Goal: Find specific page/section: Find specific page/section

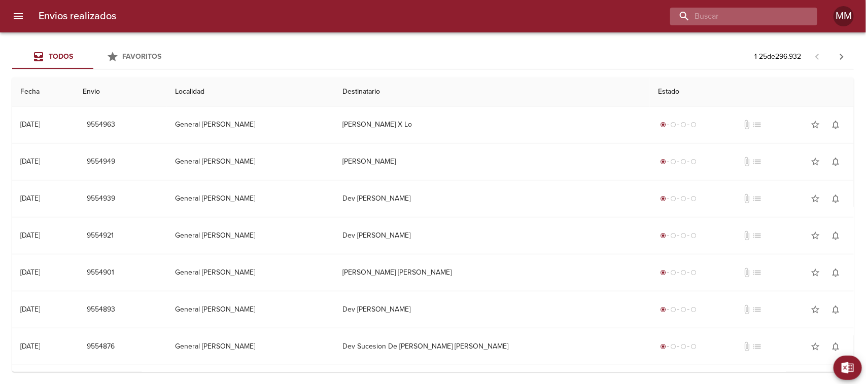
click at [762, 21] on input "buscar" at bounding box center [735, 17] width 130 height 18
paste input "[PERSON_NAME]"
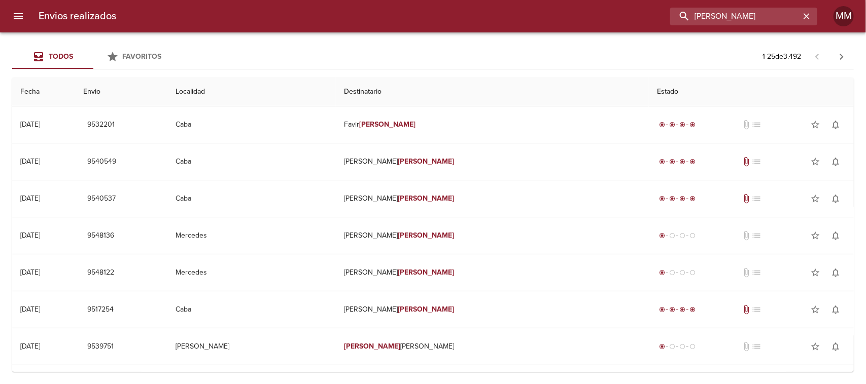
drag, startPoint x: 765, startPoint y: 17, endPoint x: 602, endPoint y: 19, distance: 163.3
click at [602, 19] on div "[PERSON_NAME]" at bounding box center [470, 17] width 693 height 18
paste input "[PERSON_NAME]"
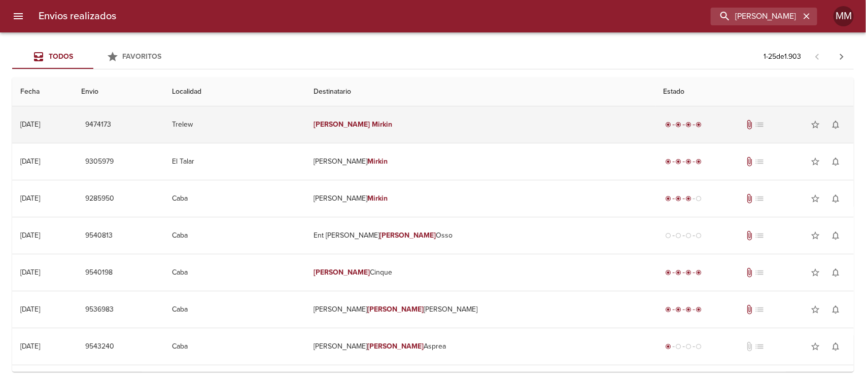
click at [407, 133] on td "[PERSON_NAME]" at bounding box center [479, 125] width 349 height 37
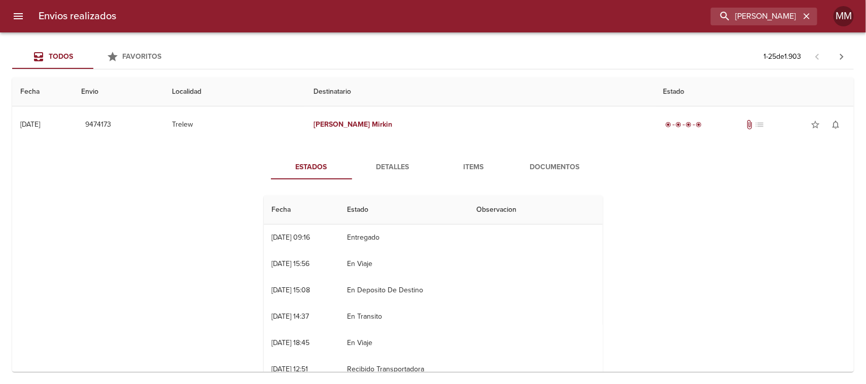
click at [381, 165] on span "Detalles" at bounding box center [392, 167] width 69 height 13
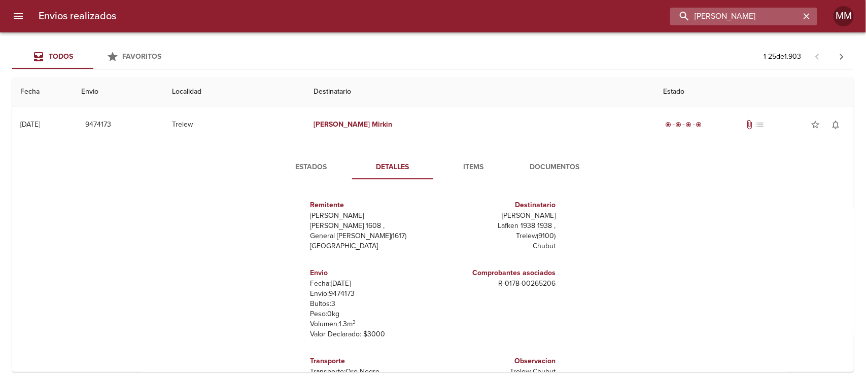
click at [776, 11] on input "[PERSON_NAME]" at bounding box center [735, 17] width 130 height 18
paste input "166685922"
type input "166685922"
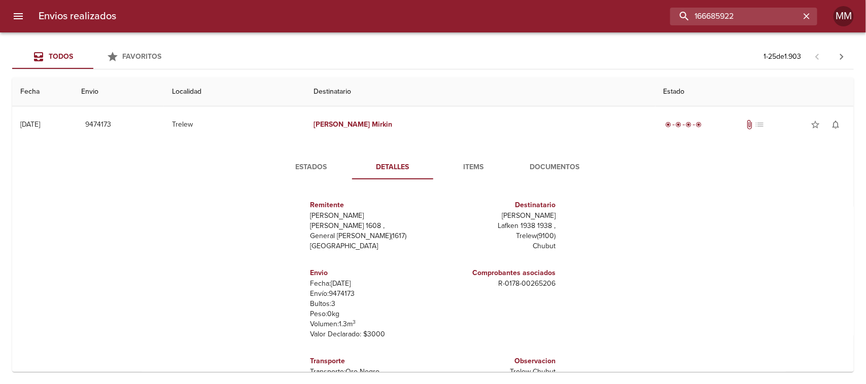
drag, startPoint x: 747, startPoint y: 16, endPoint x: 396, endPoint y: 23, distance: 351.1
click at [404, 23] on div "166685922" at bounding box center [470, 17] width 693 height 18
click at [724, 27] on div "Envios realizados MM" at bounding box center [433, 16] width 866 height 32
click at [723, 21] on input "buscar" at bounding box center [735, 17] width 130 height 18
click at [735, 17] on input "buscar" at bounding box center [735, 17] width 130 height 18
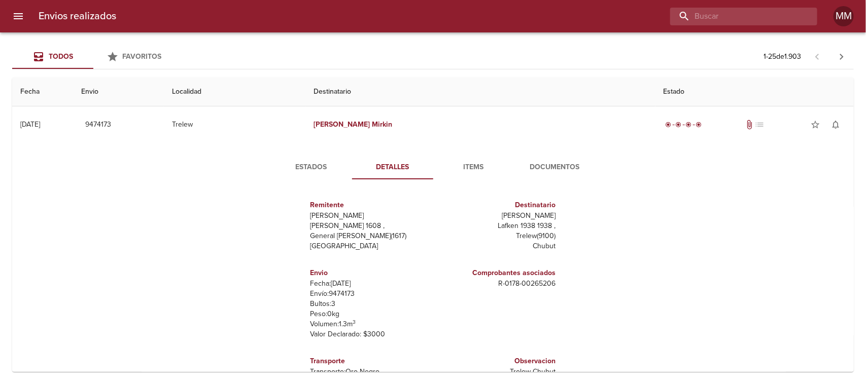
paste input "[PERSON_NAME]"
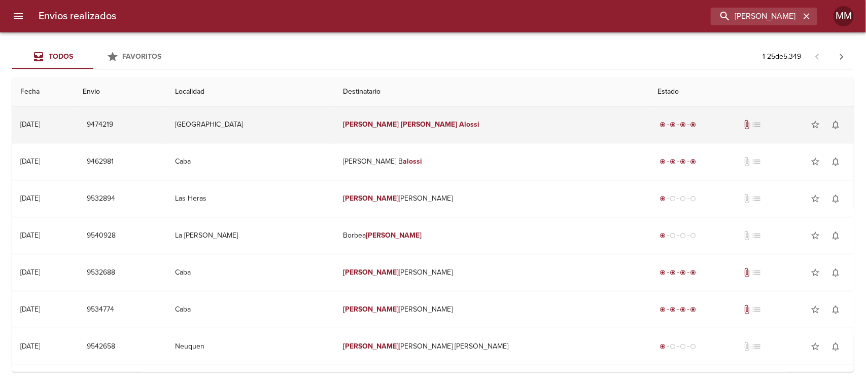
click at [459, 125] on em "Alossi" at bounding box center [469, 124] width 20 height 9
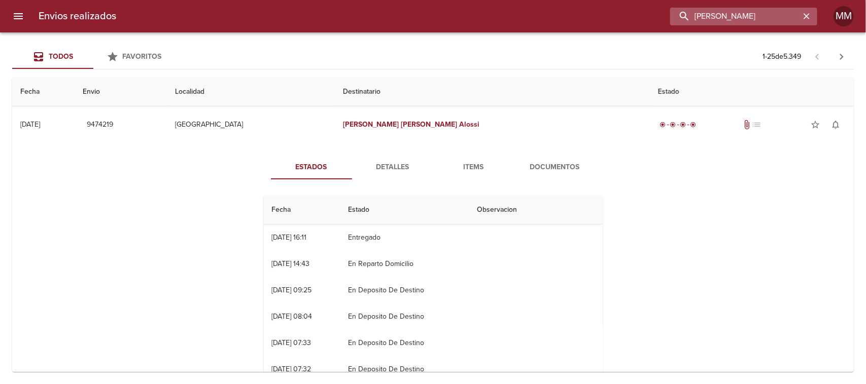
click at [751, 9] on input "[PERSON_NAME]" at bounding box center [735, 17] width 130 height 18
paste input "[PERSON_NAME]"
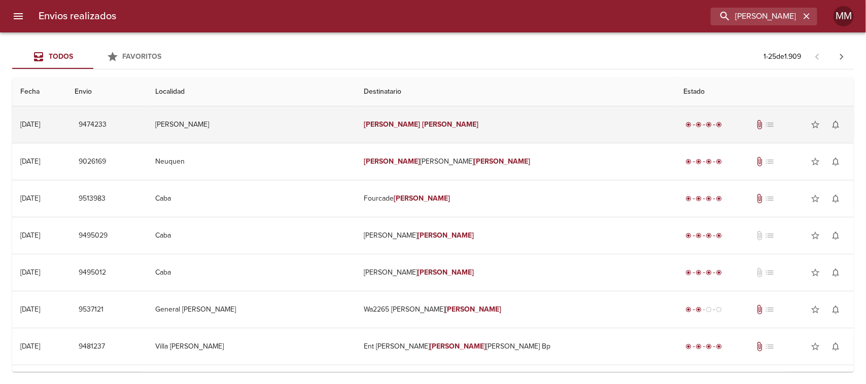
click at [453, 124] on em "[PERSON_NAME]" at bounding box center [450, 124] width 56 height 9
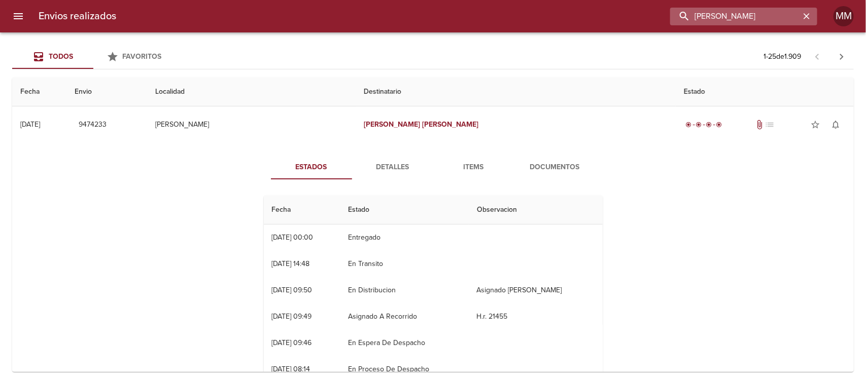
click at [719, 19] on input "[PERSON_NAME]" at bounding box center [735, 17] width 130 height 18
click at [727, 17] on input "[PERSON_NAME]" at bounding box center [735, 17] width 130 height 18
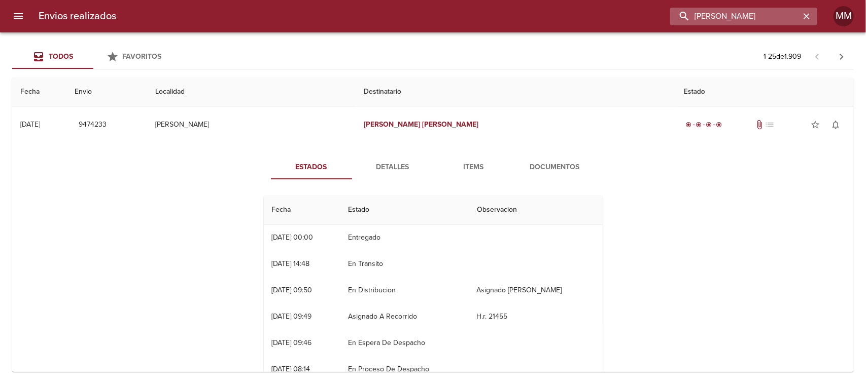
click at [727, 17] on input "[PERSON_NAME]" at bounding box center [735, 17] width 130 height 18
paste input "[PERSON_NAME] [PERSON_NAME]"
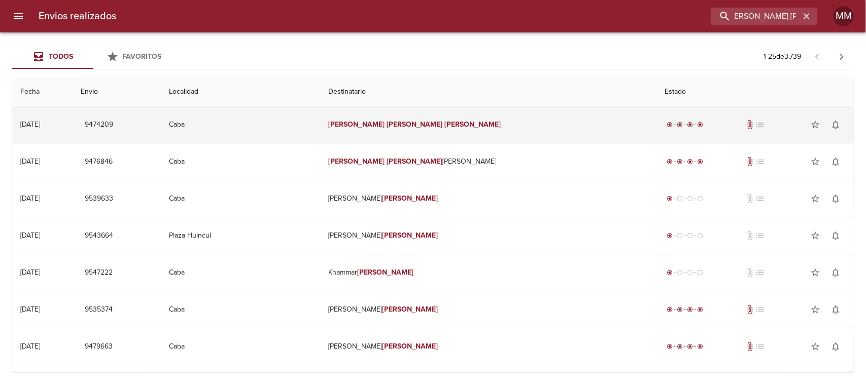
click at [493, 123] on td "[PERSON_NAME] [PERSON_NAME]" at bounding box center [488, 125] width 336 height 37
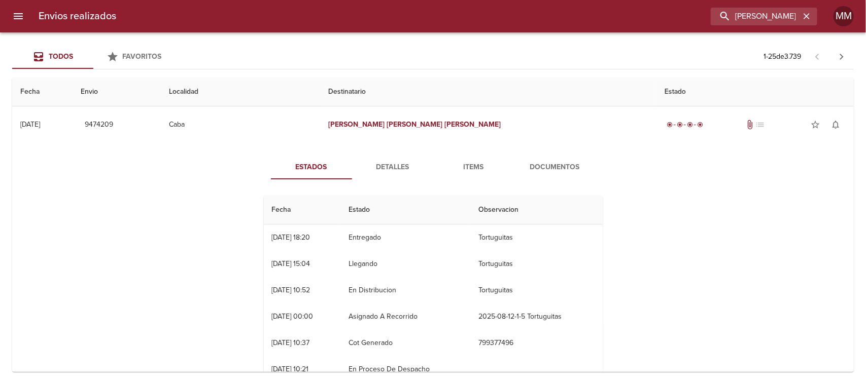
click at [393, 153] on div "Estados Detalles Items Documentos Fecha Estado Observacion 12/08 [DATE] 18:20 E…" at bounding box center [432, 273] width 825 height 260
click at [386, 165] on span "Detalles" at bounding box center [392, 167] width 69 height 13
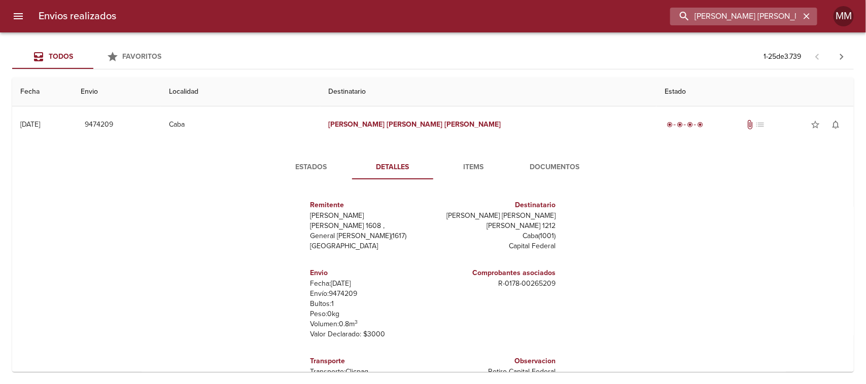
click at [753, 13] on input "[PERSON_NAME] [PERSON_NAME]" at bounding box center [735, 17] width 130 height 18
paste input "[PERSON_NAME] TIENDA PROV"
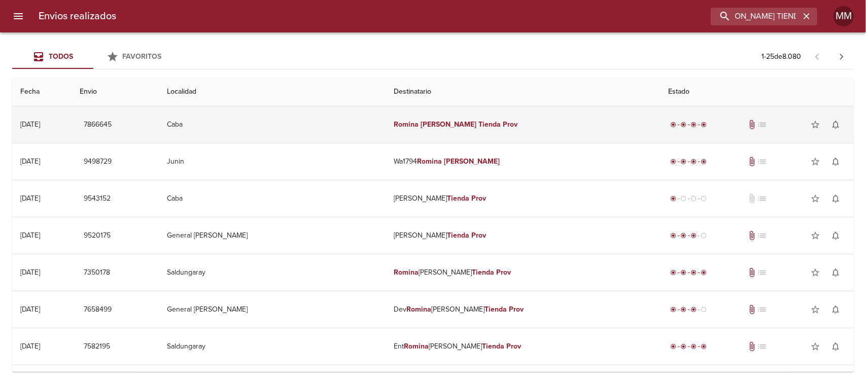
click at [398, 122] on em "Romina" at bounding box center [406, 124] width 25 height 9
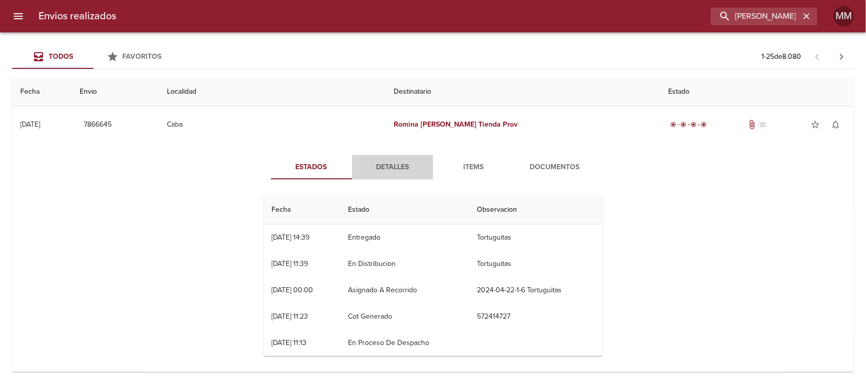
click at [382, 173] on button "Detalles" at bounding box center [392, 167] width 81 height 24
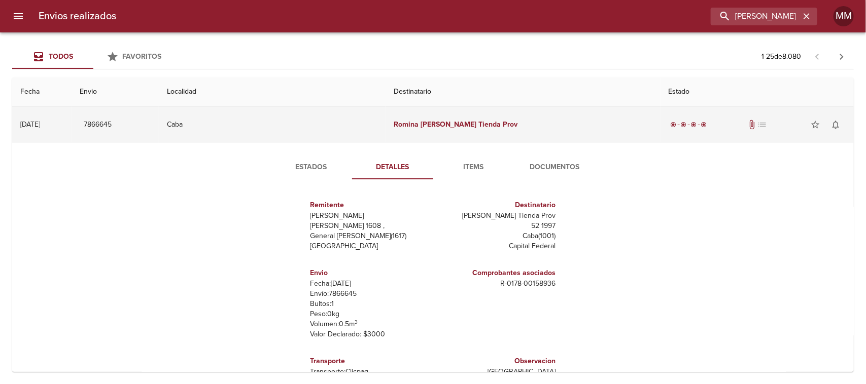
click at [405, 122] on em "Romina" at bounding box center [406, 124] width 25 height 9
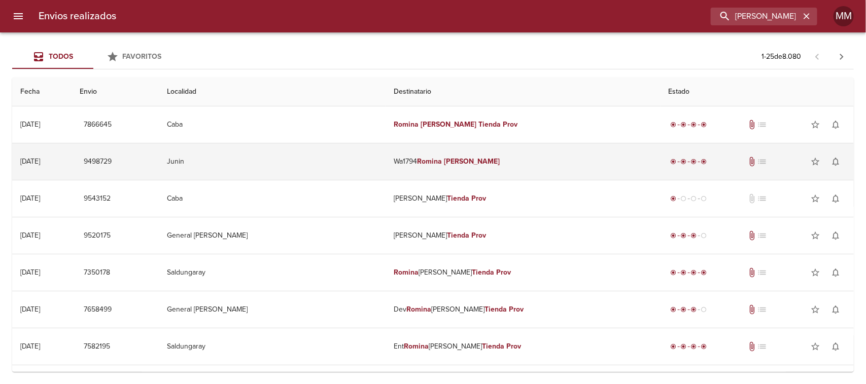
click at [446, 163] on em "[PERSON_NAME]" at bounding box center [472, 161] width 56 height 9
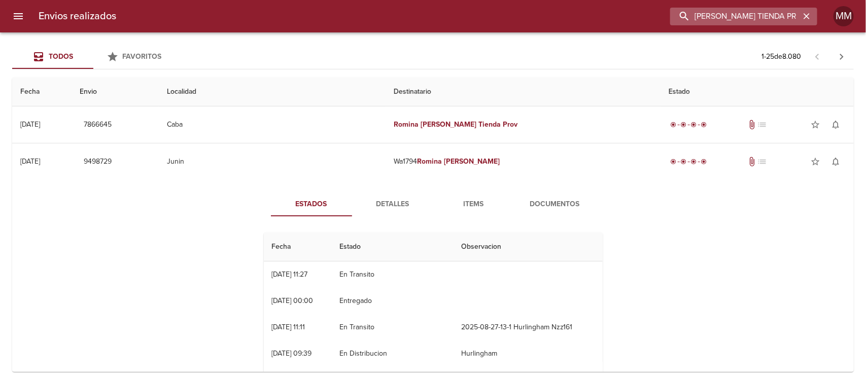
click at [767, 19] on input "[PERSON_NAME] TIENDA PROV" at bounding box center [735, 17] width 130 height 18
paste input "[PERSON_NAME]"
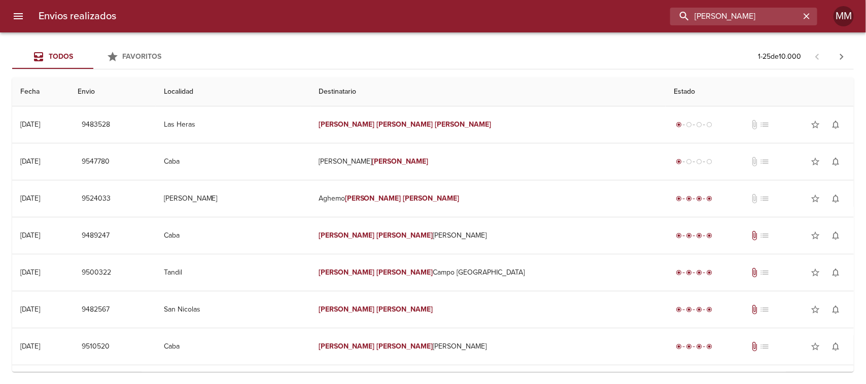
drag, startPoint x: 780, startPoint y: 16, endPoint x: 561, endPoint y: 8, distance: 219.3
click at [569, 9] on div "[PERSON_NAME]" at bounding box center [470, 17] width 693 height 18
paste input "[PERSON_NAME]"
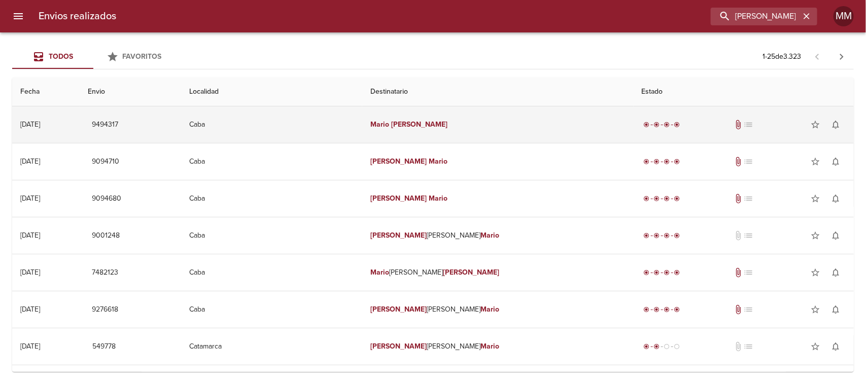
click at [389, 120] on em "Mario" at bounding box center [379, 124] width 19 height 9
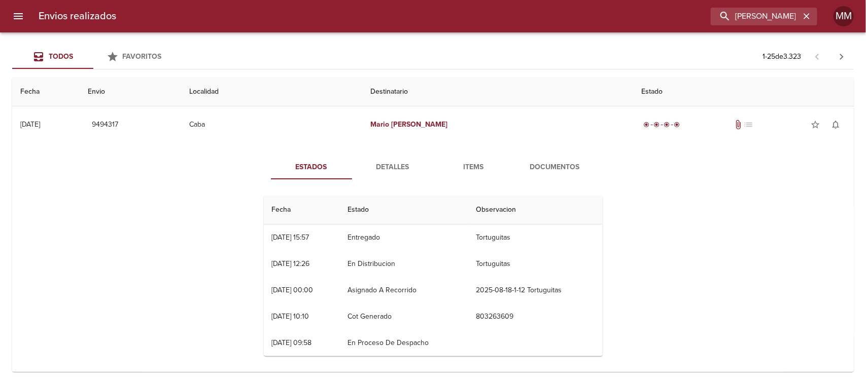
click at [395, 165] on span "Detalles" at bounding box center [392, 167] width 69 height 13
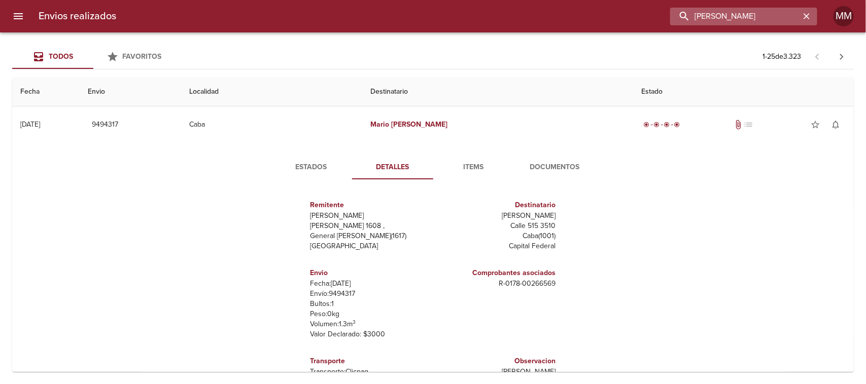
click at [784, 17] on input "[PERSON_NAME]" at bounding box center [735, 17] width 130 height 18
paste input "[PERSON_NAME] [PERSON_NAME]"
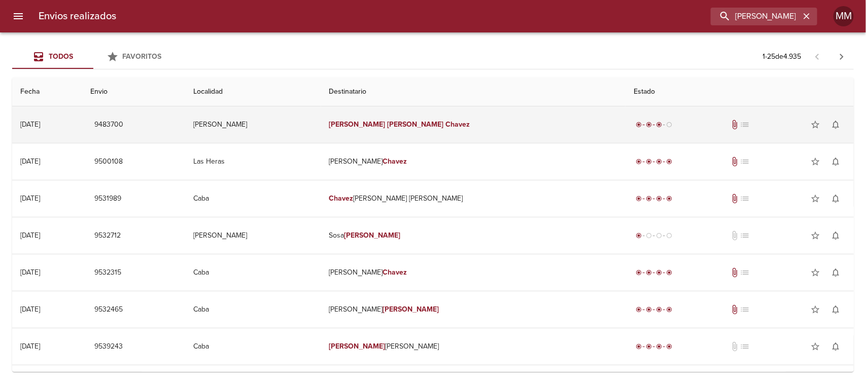
click at [471, 132] on td "[PERSON_NAME] [PERSON_NAME]" at bounding box center [473, 125] width 304 height 37
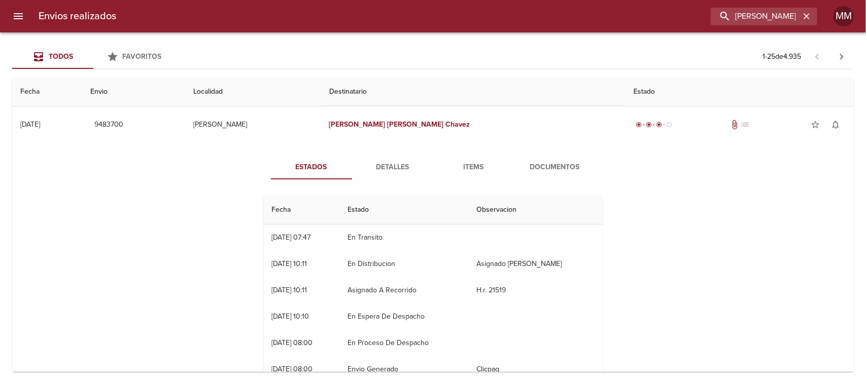
click at [752, 6] on div "Envios realizados [PERSON_NAME] [PERSON_NAME]" at bounding box center [433, 16] width 866 height 32
click at [750, 13] on input "[PERSON_NAME] [PERSON_NAME]" at bounding box center [735, 17] width 130 height 18
paste input "ANGELES SALVATICO"
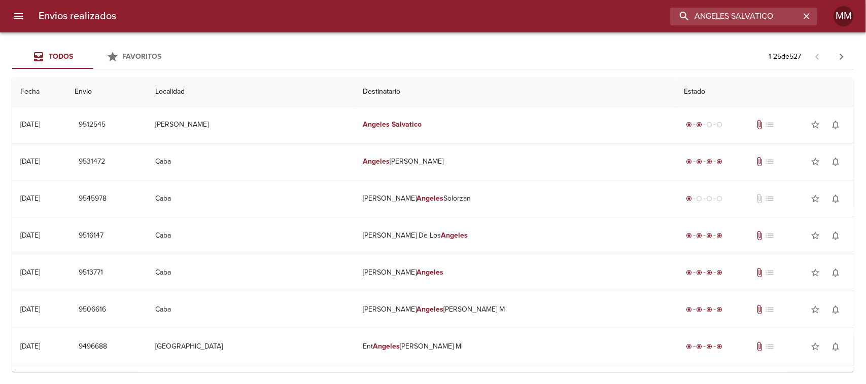
drag, startPoint x: 780, startPoint y: 11, endPoint x: 624, endPoint y: 13, distance: 155.7
click at [624, 13] on div "ANGELES SALVATICO" at bounding box center [470, 17] width 693 height 18
paste input "[PERSON_NAME]"
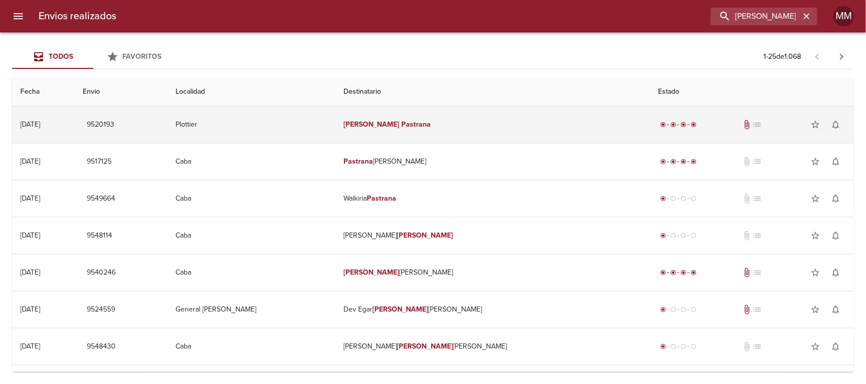
click at [335, 130] on td "Plottier" at bounding box center [250, 125] width 167 height 37
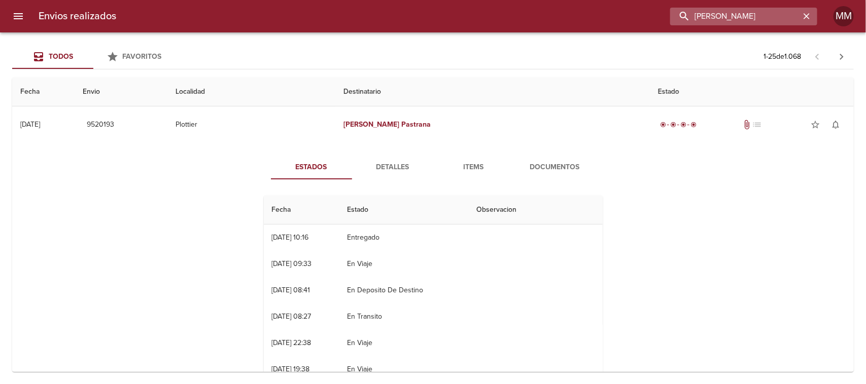
click at [783, 9] on input "[PERSON_NAME]" at bounding box center [735, 17] width 130 height 18
paste input "[PERSON_NAME]"
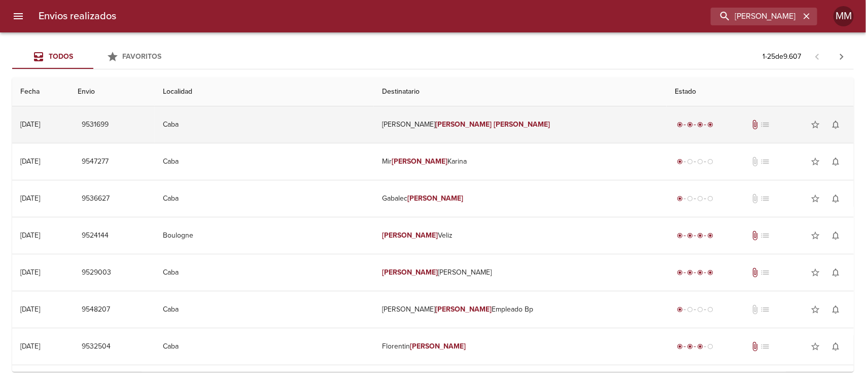
click at [480, 130] on td "[PERSON_NAME] [PERSON_NAME]" at bounding box center [520, 125] width 293 height 37
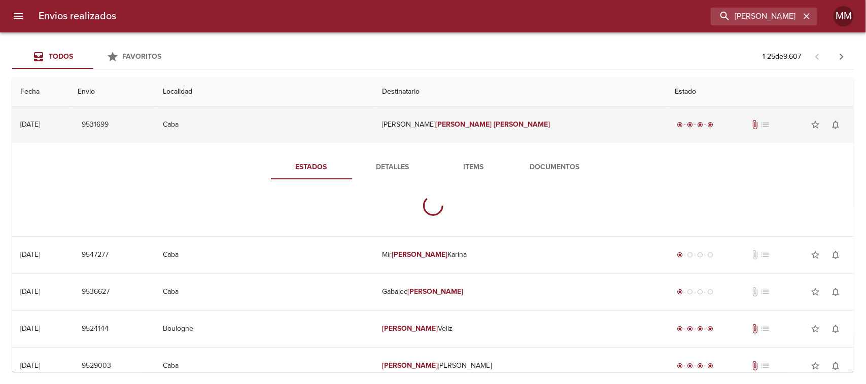
scroll to position [0, 0]
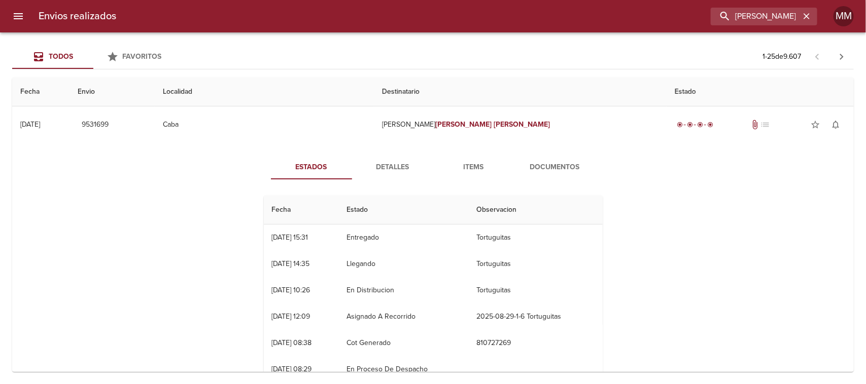
click at [395, 168] on span "Detalles" at bounding box center [392, 167] width 69 height 13
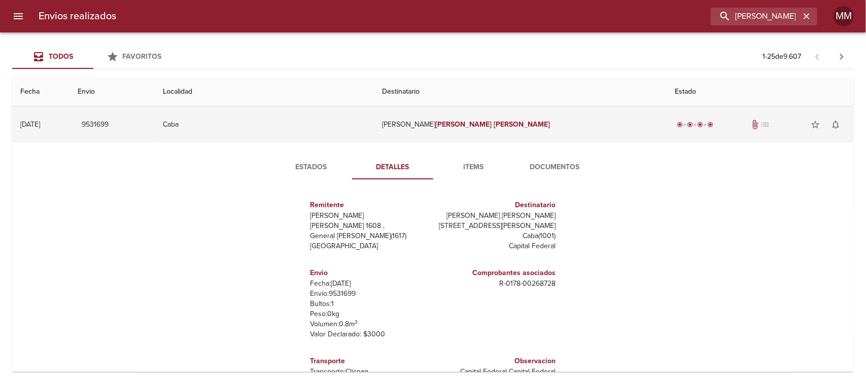
click at [452, 123] on em "[PERSON_NAME]" at bounding box center [464, 124] width 56 height 9
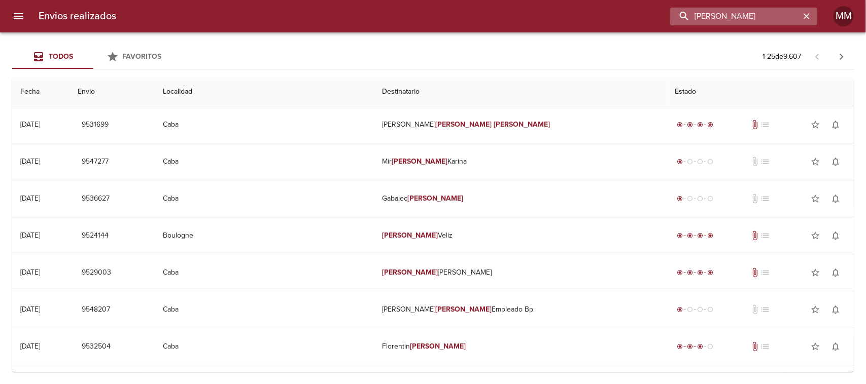
click at [759, 8] on input "[PERSON_NAME]" at bounding box center [735, 17] width 130 height 18
click at [758, 8] on input "[PERSON_NAME]" at bounding box center [735, 17] width 130 height 18
click at [747, 13] on input "[PERSON_NAME]" at bounding box center [735, 17] width 130 height 18
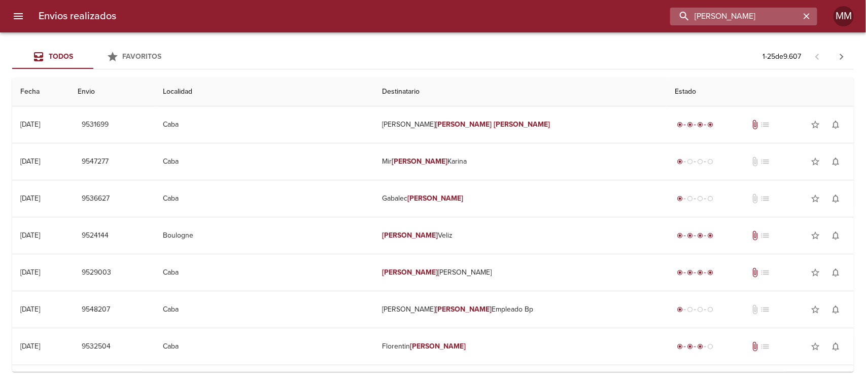
click at [747, 13] on input "[PERSON_NAME]" at bounding box center [735, 17] width 130 height 18
paste input "ía [PERSON_NAME]"
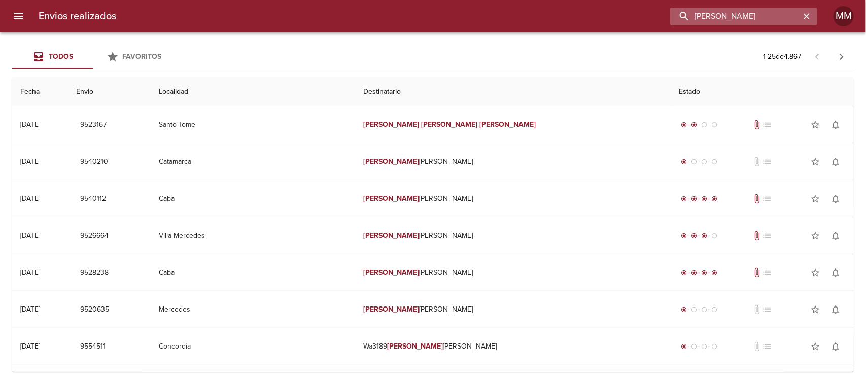
click at [736, 16] on input "[PERSON_NAME]" at bounding box center [735, 17] width 130 height 18
paste input "[PERSON_NAME]"
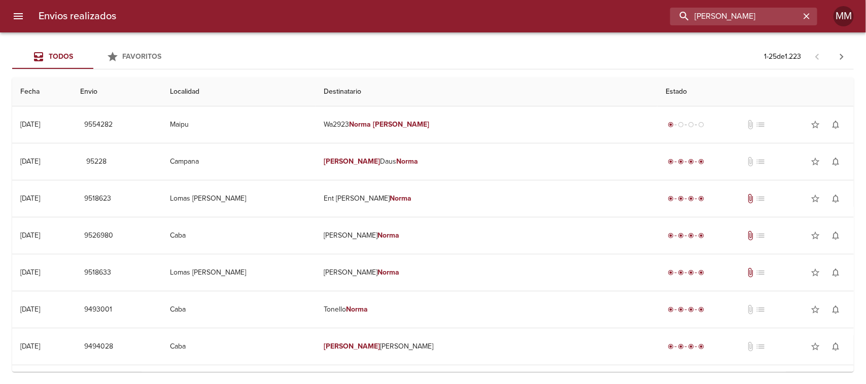
drag, startPoint x: 762, startPoint y: 14, endPoint x: 487, endPoint y: -12, distance: 276.6
click at [487, 0] on html "Envios realizados [PERSON_NAME] MM Todos Favoritos 1 - 25 de 1.223 Fecha Envio …" at bounding box center [433, 0] width 866 height 0
paste input "[PERSON_NAME]"
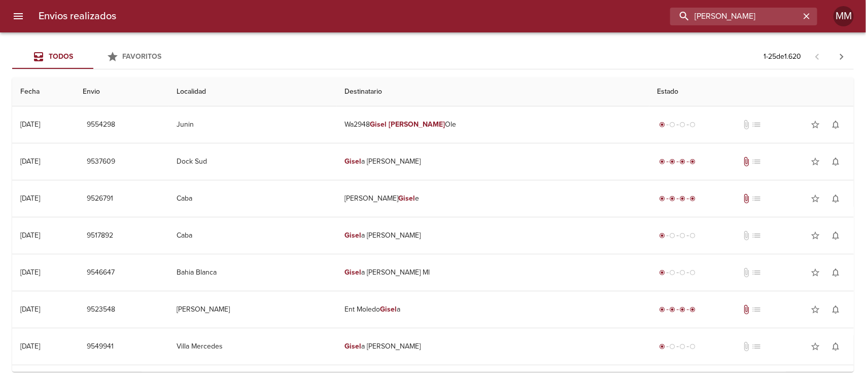
drag, startPoint x: 729, startPoint y: 18, endPoint x: 570, endPoint y: 18, distance: 159.8
click at [578, 18] on div "[PERSON_NAME]" at bounding box center [470, 17] width 693 height 18
paste input "[PERSON_NAME]"
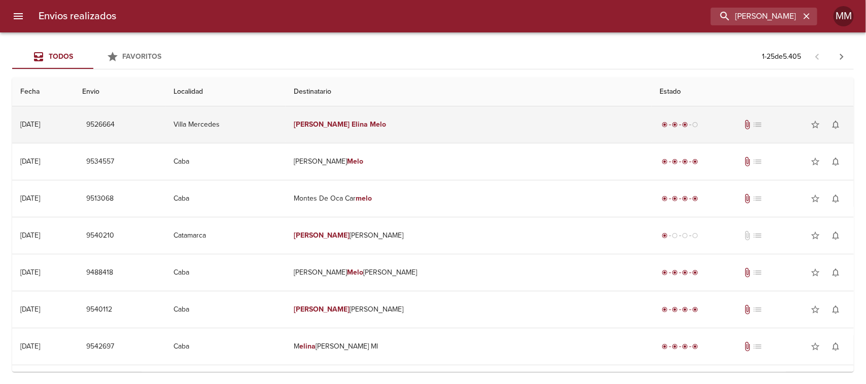
click at [387, 128] on em "Melo" at bounding box center [378, 124] width 16 height 9
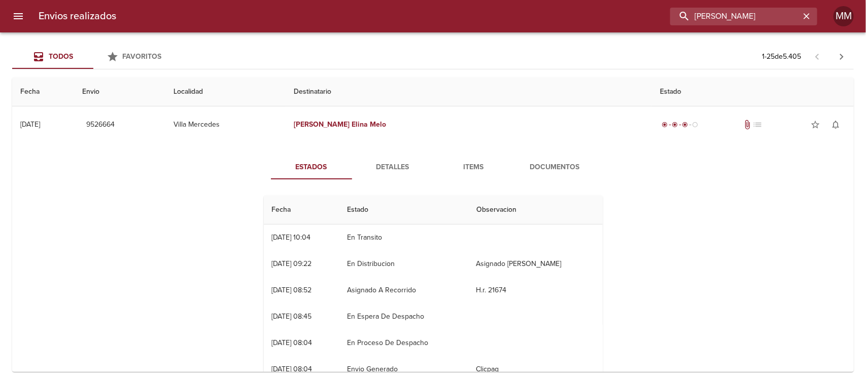
drag, startPoint x: 796, startPoint y: 15, endPoint x: 534, endPoint y: 4, distance: 263.0
click at [535, 4] on div "Envios realizados [PERSON_NAME] MM" at bounding box center [433, 16] width 866 height 32
paste input "[PERSON_NAME]"
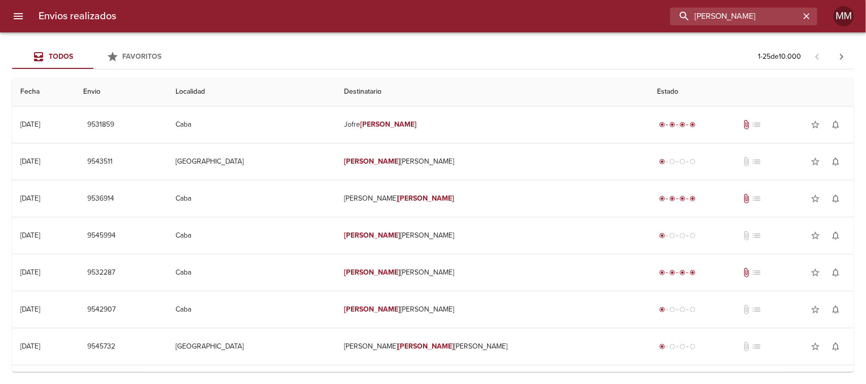
drag, startPoint x: 782, startPoint y: 16, endPoint x: 644, endPoint y: 18, distance: 138.0
click at [648, 18] on div "[PERSON_NAME]" at bounding box center [470, 17] width 693 height 18
paste input "[PERSON_NAME]"
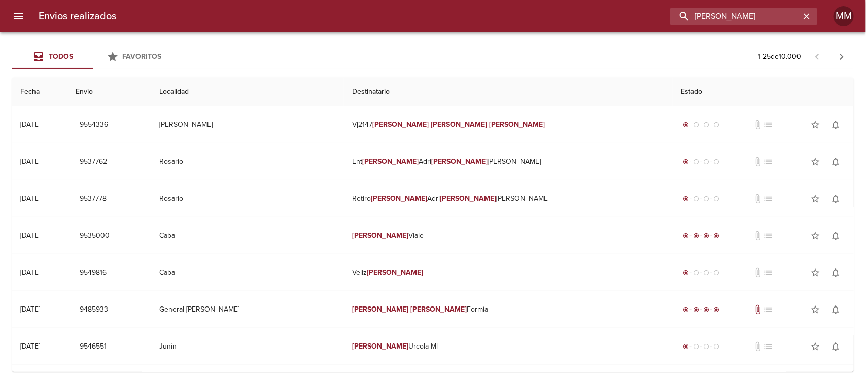
drag, startPoint x: 766, startPoint y: 19, endPoint x: 624, endPoint y: 16, distance: 141.6
click at [624, 16] on div "[PERSON_NAME]" at bounding box center [470, 17] width 693 height 18
paste input "[PERSON_NAME] [PERSON_NAME] [PERSON_NAME] Bathich"
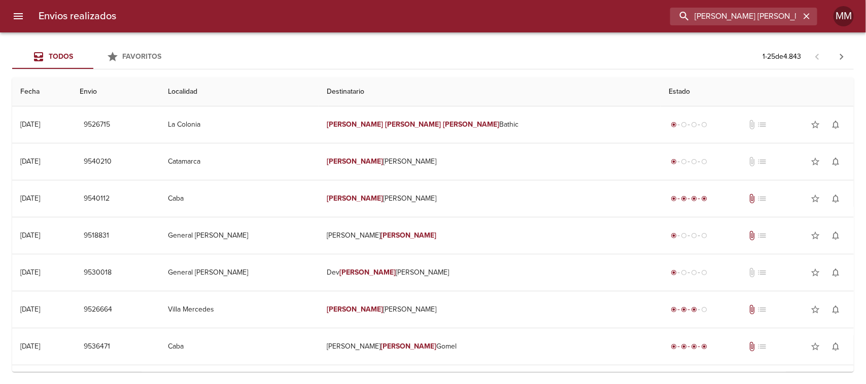
scroll to position [0, 4]
drag, startPoint x: 700, startPoint y: 18, endPoint x: 865, endPoint y: 21, distance: 165.4
click at [865, 17] on div "Envios realizados [PERSON_NAME] [PERSON_NAME] [PERSON_NAME] Bathich MM" at bounding box center [433, 16] width 866 height 32
paste input "[PERSON_NAME]"
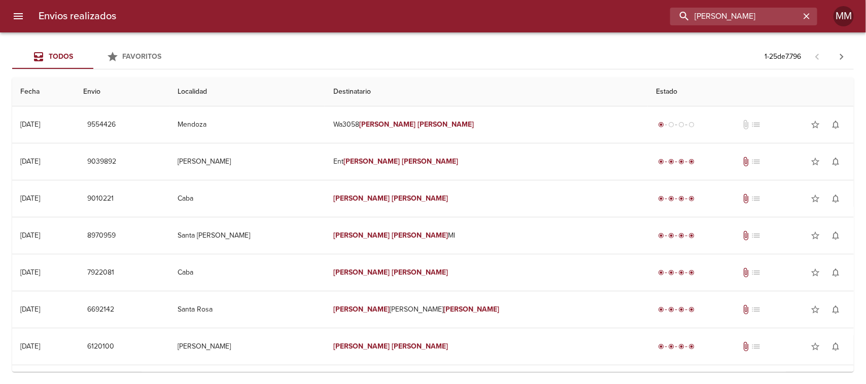
drag, startPoint x: 781, startPoint y: 19, endPoint x: 617, endPoint y: 13, distance: 164.0
click at [624, 14] on div "[PERSON_NAME]" at bounding box center [470, 17] width 693 height 18
paste input "[PERSON_NAME]"
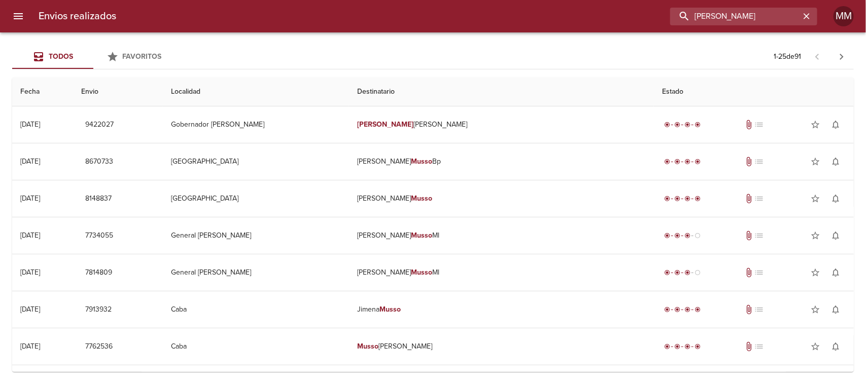
drag, startPoint x: 756, startPoint y: 18, endPoint x: 525, endPoint y: 4, distance: 231.7
click at [525, 4] on div "Envios realizados [PERSON_NAME] MM" at bounding box center [433, 16] width 866 height 32
paste input "[PERSON_NAME] [PERSON_NAME]"
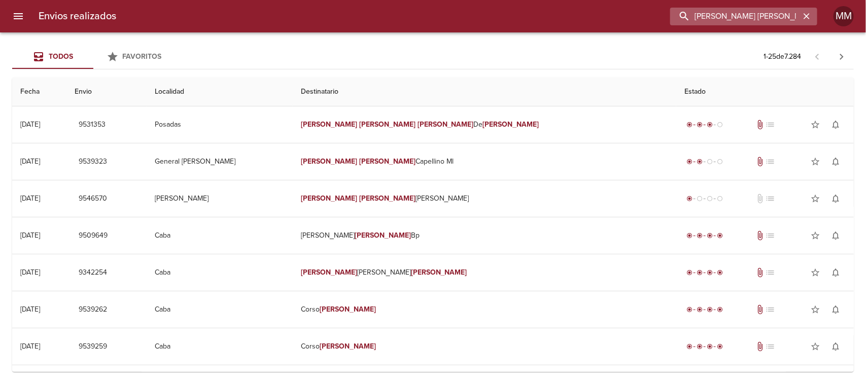
click at [702, 14] on input "[PERSON_NAME] [PERSON_NAME]" at bounding box center [735, 17] width 130 height 18
drag, startPoint x: 699, startPoint y: 14, endPoint x: 865, endPoint y: 11, distance: 166.4
click at [865, 11] on div "Envios realizados [PERSON_NAME] De [PERSON_NAME]" at bounding box center [433, 16] width 866 height 32
paste input "ia [PERSON_NAME]"
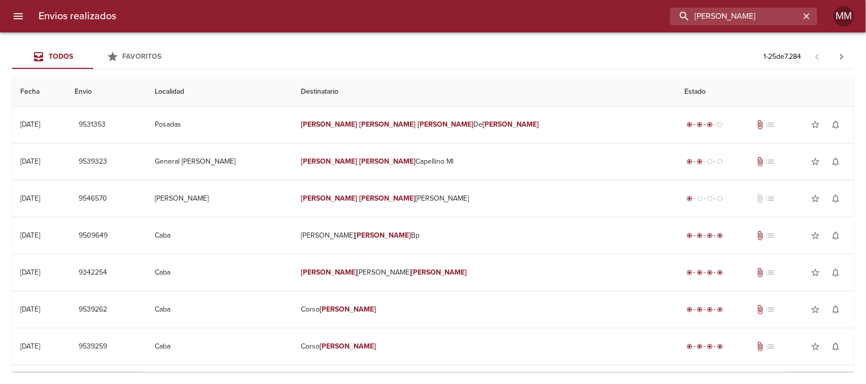
scroll to position [0, 0]
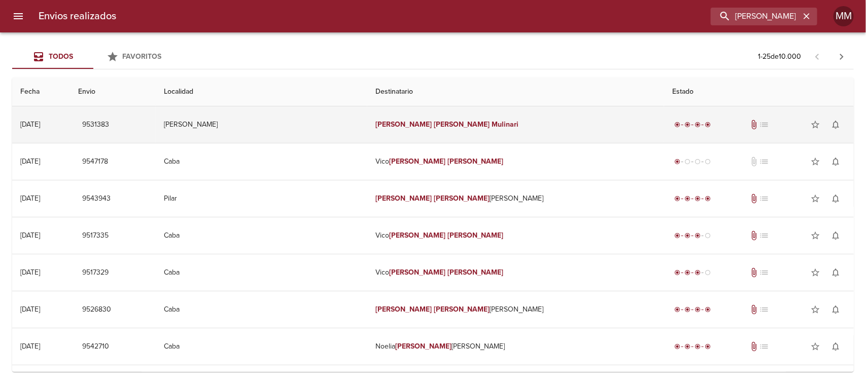
click at [463, 128] on td "[PERSON_NAME]" at bounding box center [515, 125] width 297 height 37
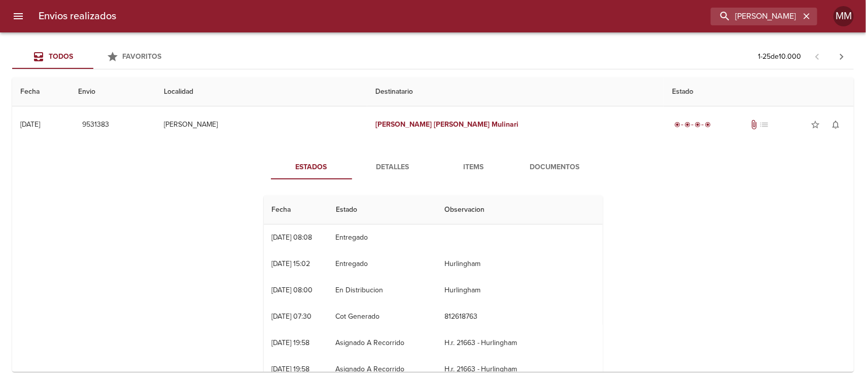
click at [377, 157] on button "Detalles" at bounding box center [392, 167] width 81 height 24
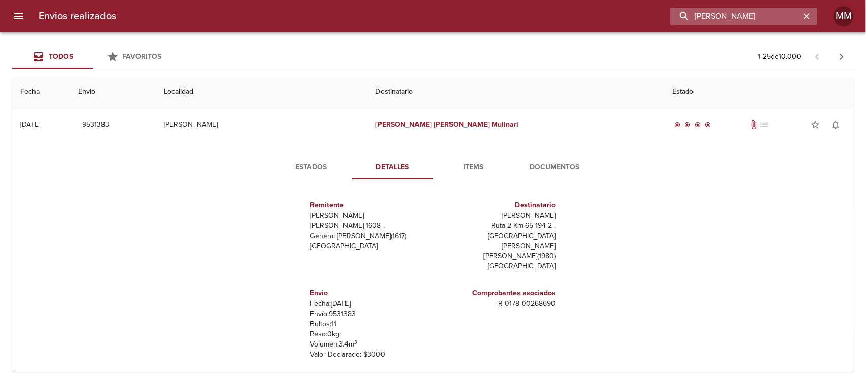
click at [743, 21] on input "[PERSON_NAME]" at bounding box center [735, 17] width 130 height 18
paste input "[PERSON_NAME]"
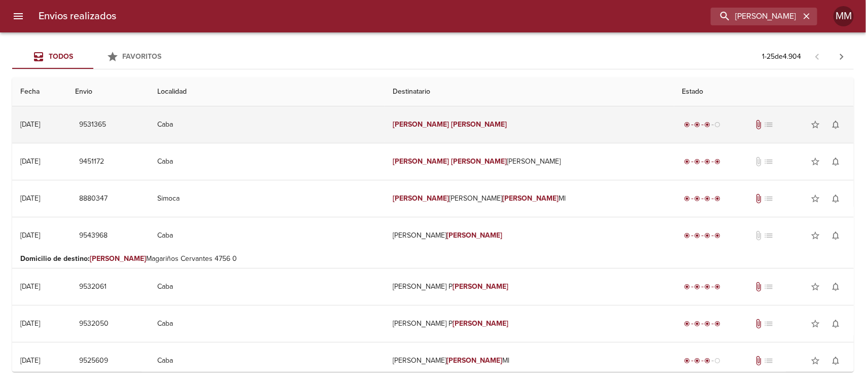
click at [434, 119] on td "[PERSON_NAME]" at bounding box center [528, 125] width 289 height 37
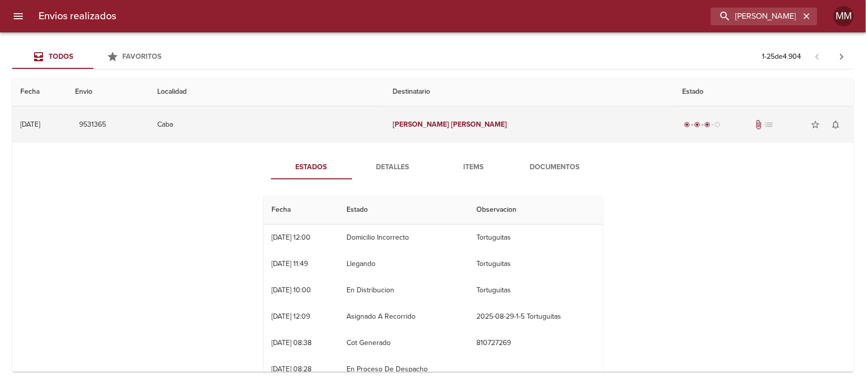
click at [451, 123] on em "[PERSON_NAME]" at bounding box center [479, 124] width 56 height 9
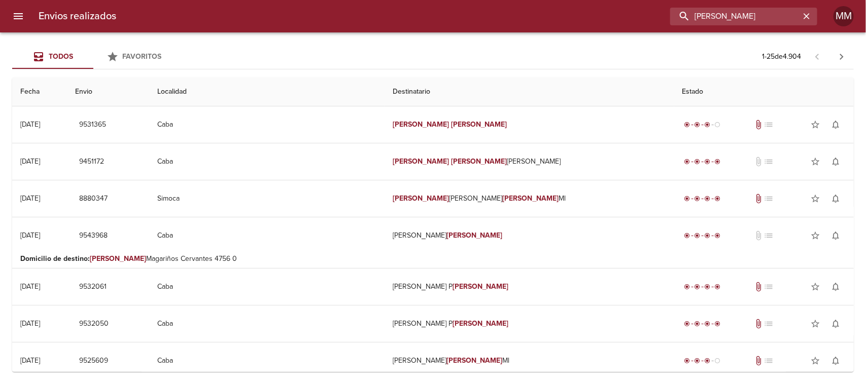
drag, startPoint x: 739, startPoint y: 16, endPoint x: 837, endPoint y: 2, distance: 99.4
click at [837, 2] on div "Envios realizados [PERSON_NAME] MM" at bounding box center [433, 16] width 866 height 32
click at [769, 20] on input "[PERSON_NAME]" at bounding box center [735, 17] width 130 height 18
drag, startPoint x: 771, startPoint y: 15, endPoint x: 609, endPoint y: 17, distance: 162.3
click at [612, 18] on div "[PERSON_NAME]" at bounding box center [470, 17] width 693 height 18
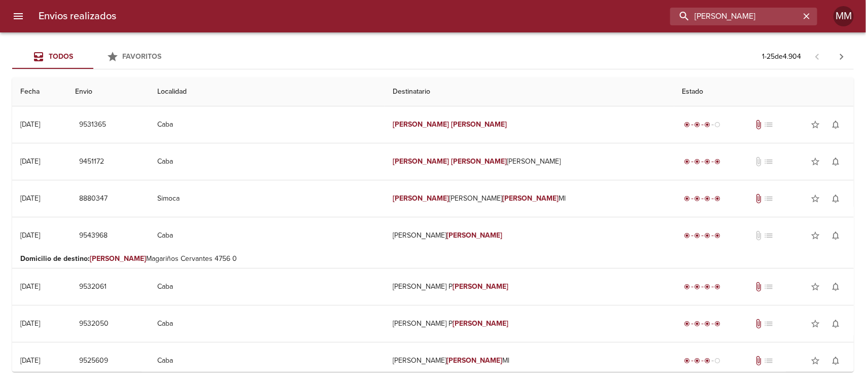
paste input "[PERSON_NAME] [PERSON_NAME]"
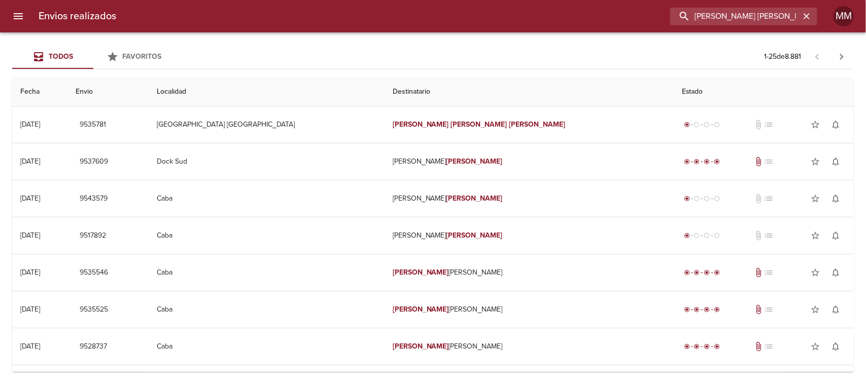
drag, startPoint x: 783, startPoint y: 14, endPoint x: 496, endPoint y: 8, distance: 286.6
click at [503, 11] on div "[PERSON_NAME] [PERSON_NAME]" at bounding box center [470, 17] width 693 height 18
paste input "[PERSON_NAME]"
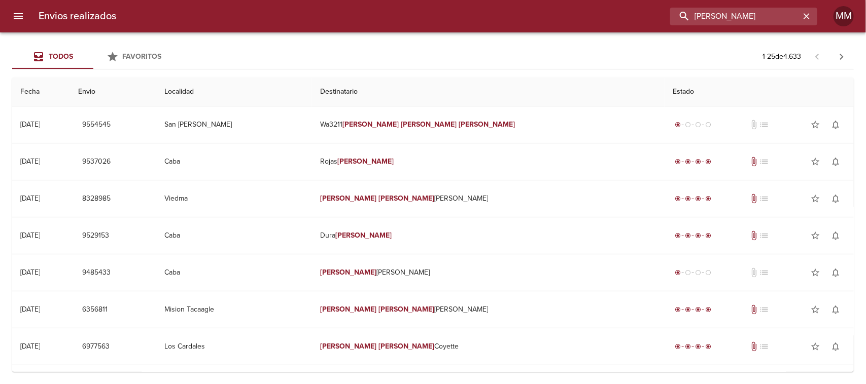
drag, startPoint x: 770, startPoint y: 14, endPoint x: 600, endPoint y: 11, distance: 170.0
click at [610, 14] on div "[PERSON_NAME]" at bounding box center [470, 17] width 693 height 18
paste input "[PERSON_NAME]"
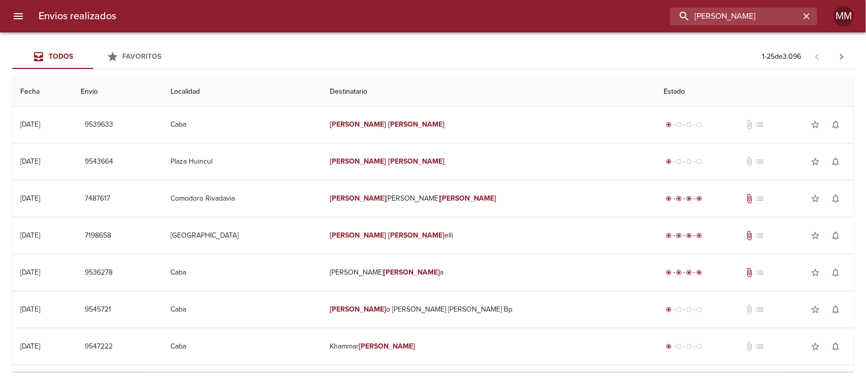
drag, startPoint x: 752, startPoint y: 19, endPoint x: 569, endPoint y: 0, distance: 183.6
click at [569, 1] on div "Envios realizados [PERSON_NAME] MM" at bounding box center [433, 16] width 866 height 32
paste input "[PERSON_NAME]"
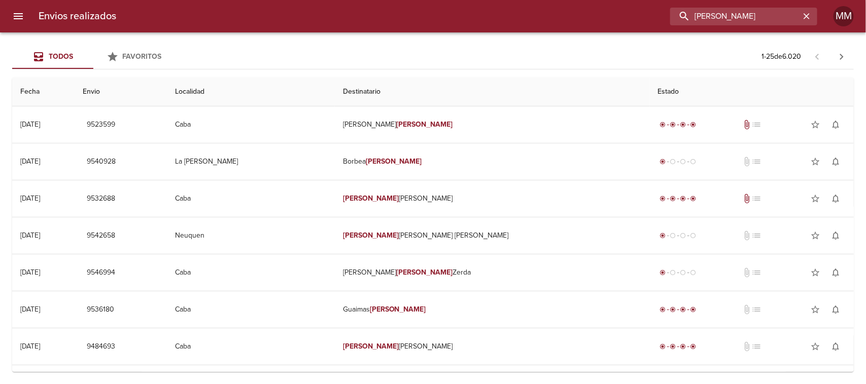
drag, startPoint x: 778, startPoint y: 17, endPoint x: 560, endPoint y: 25, distance: 217.3
click at [576, 25] on div "Envios realizados [PERSON_NAME] MM" at bounding box center [433, 16] width 866 height 32
paste input "[PERSON_NAME] [PERSON_NAME]"
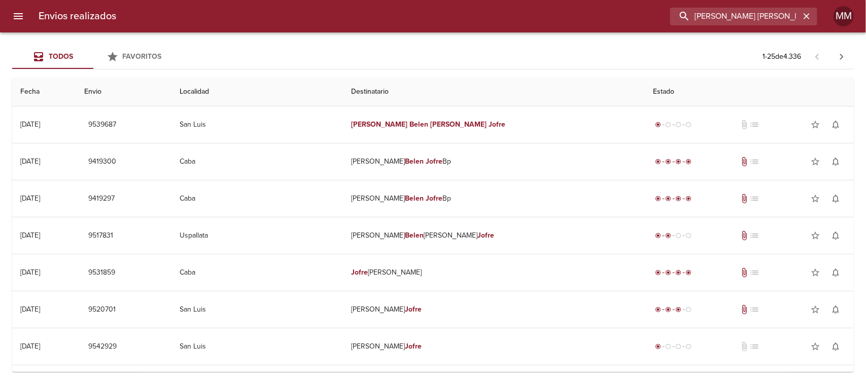
drag, startPoint x: 737, startPoint y: 16, endPoint x: 803, endPoint y: 10, distance: 66.7
click at [865, 10] on div "Envios realizados [PERSON_NAME] [PERSON_NAME]" at bounding box center [433, 16] width 866 height 32
click at [795, 14] on input "[PERSON_NAME] [PERSON_NAME]" at bounding box center [735, 17] width 130 height 18
drag, startPoint x: 795, startPoint y: 14, endPoint x: 525, endPoint y: 15, distance: 269.3
click at [525, 15] on div "[PERSON_NAME] [PERSON_NAME]" at bounding box center [470, 17] width 693 height 18
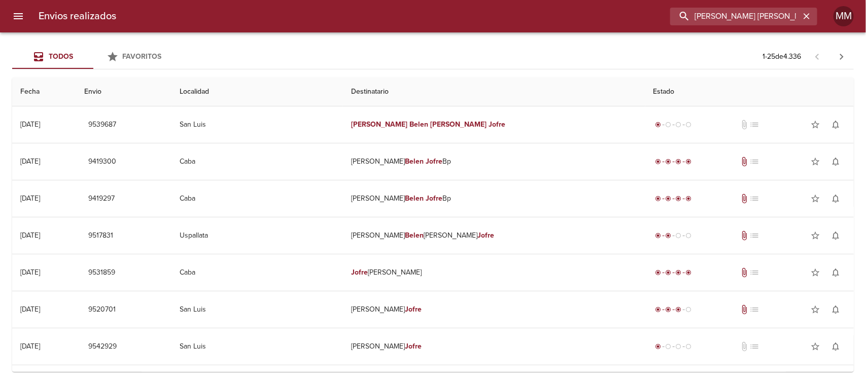
paste input "[PERSON_NAME]"
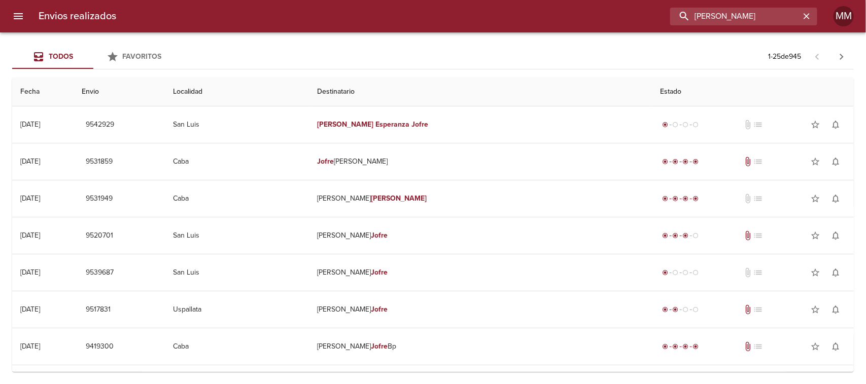
drag, startPoint x: 767, startPoint y: 21, endPoint x: 578, endPoint y: 27, distance: 189.3
click at [601, 27] on div "Envios realizados [PERSON_NAME] MM" at bounding box center [433, 16] width 866 height 32
paste input "[PERSON_NAME]"
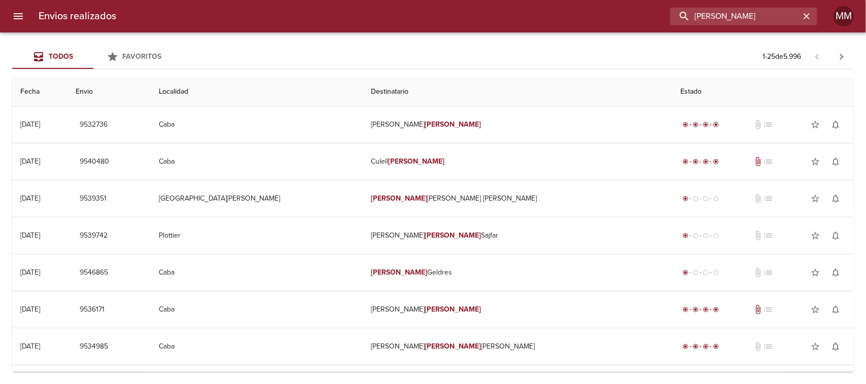
drag, startPoint x: 759, startPoint y: 10, endPoint x: 555, endPoint y: 16, distance: 203.5
click at [555, 16] on div "[PERSON_NAME]" at bounding box center [470, 17] width 693 height 18
paste input "[PERSON_NAME]"
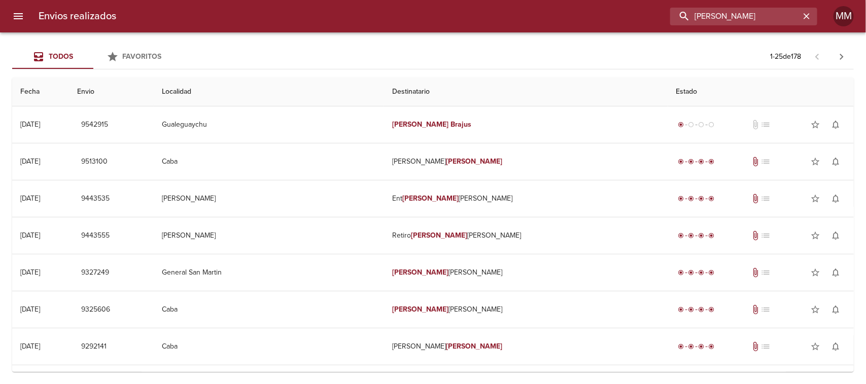
drag, startPoint x: 766, startPoint y: 20, endPoint x: 505, endPoint y: 18, distance: 261.2
click at [522, 20] on div "[PERSON_NAME]" at bounding box center [470, 17] width 693 height 18
paste input "[PERSON_NAME] [PERSON_NAME]"
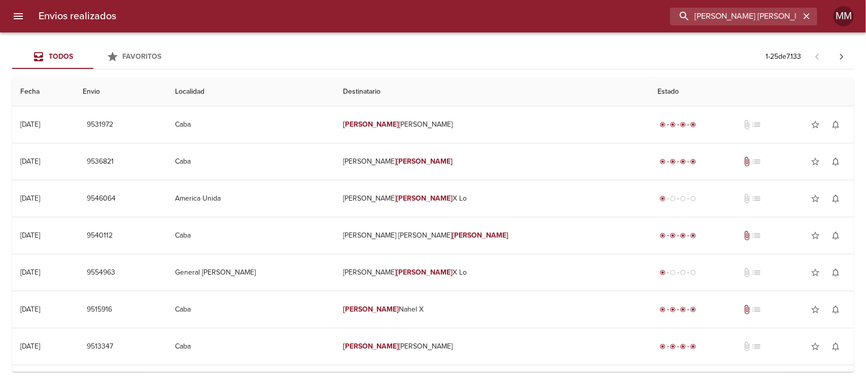
drag, startPoint x: 734, startPoint y: 15, endPoint x: 610, endPoint y: 15, distance: 124.3
click at [613, 15] on div "[PERSON_NAME] [PERSON_NAME]" at bounding box center [470, 17] width 693 height 18
paste input "[PERSON_NAME]"
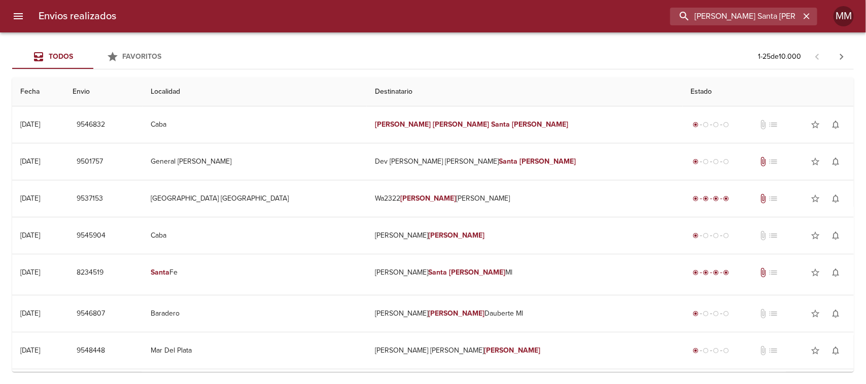
drag, startPoint x: 794, startPoint y: 18, endPoint x: 551, endPoint y: 18, distance: 242.5
click at [551, 18] on div "[PERSON_NAME] Santa [PERSON_NAME]" at bounding box center [470, 17] width 693 height 18
paste input "[PERSON_NAME]"
type input "[PERSON_NAME]"
